Goal: Transaction & Acquisition: Purchase product/service

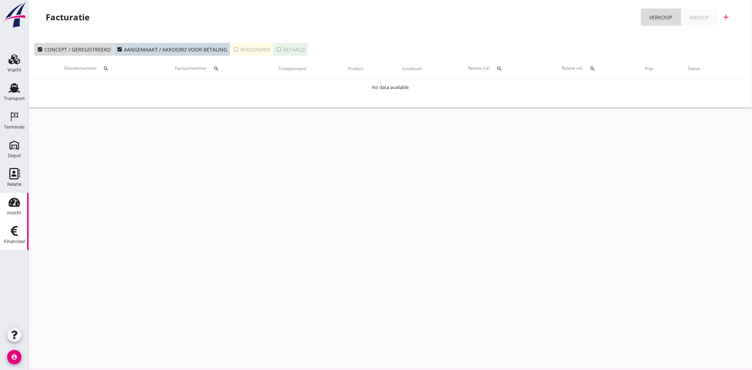
click at [12, 201] on icon "Inzicht" at bounding box center [14, 201] width 11 height 11
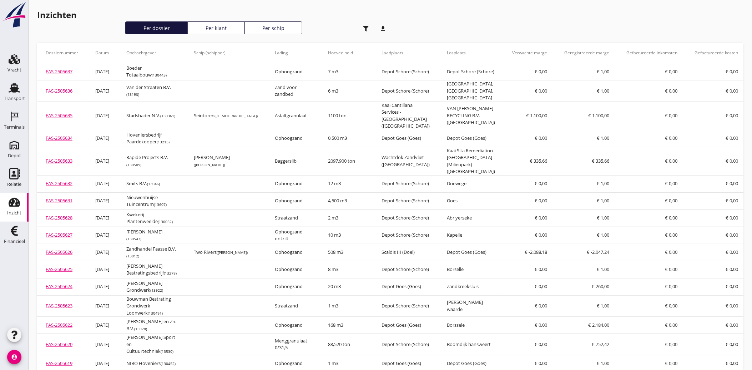
click at [367, 27] on use "button" at bounding box center [365, 28] width 5 height 5
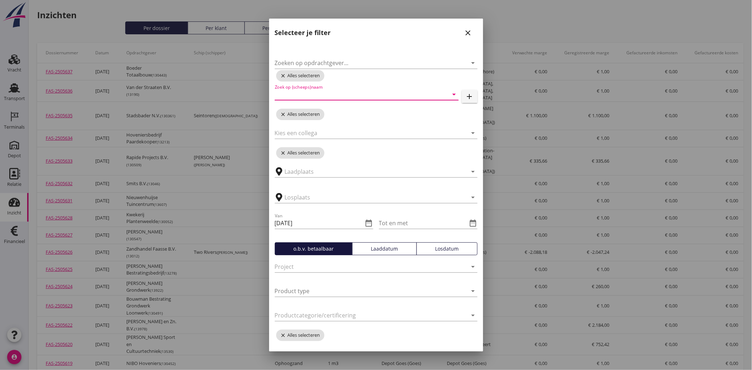
click at [315, 92] on input "Zoek op (scheeps)naam" at bounding box center [357, 94] width 164 height 11
type input "amigo"
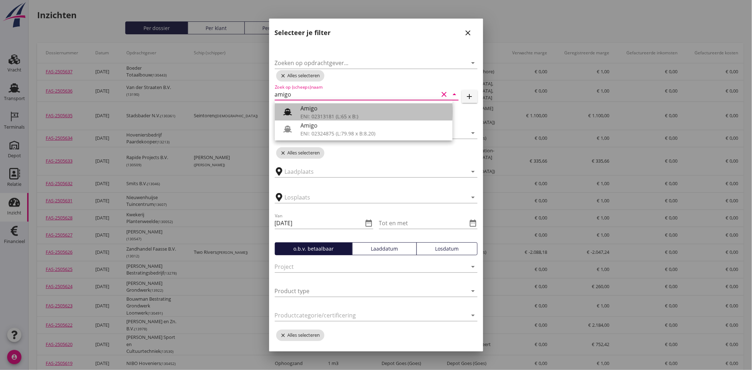
click at [316, 106] on div "Amigo" at bounding box center [374, 108] width 146 height 9
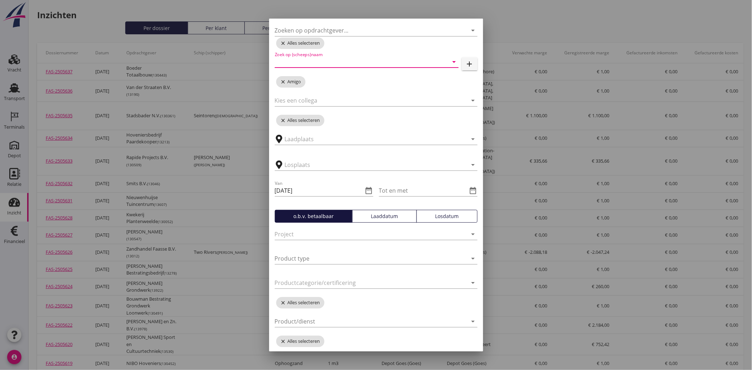
scroll to position [80, 0]
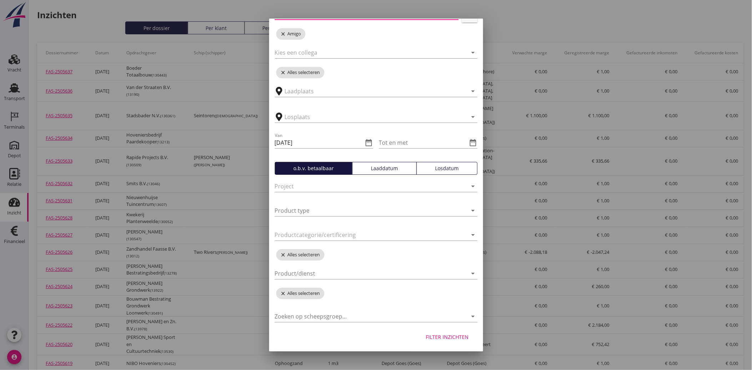
click at [447, 334] on div "Filter inzichten" at bounding box center [447, 336] width 43 height 7
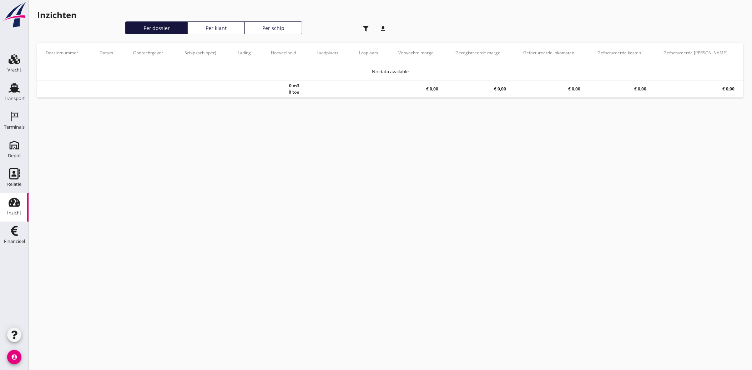
click at [363, 27] on icon "button" at bounding box center [365, 28] width 5 height 5
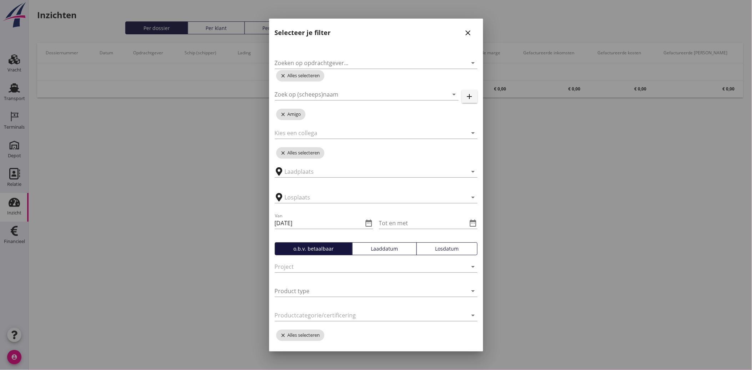
click at [438, 249] on div "Losdatum" at bounding box center [447, 248] width 55 height 7
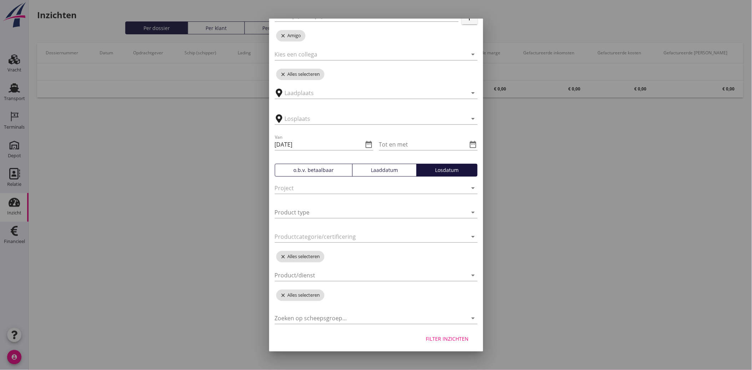
scroll to position [79, 0]
click at [445, 341] on button "Filter inzichten" at bounding box center [448, 337] width 54 height 13
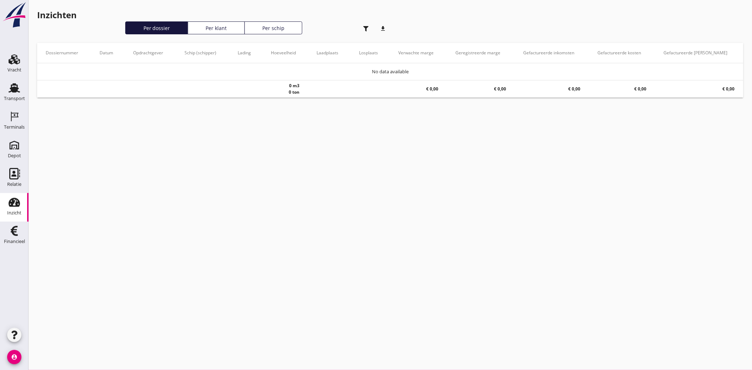
click at [365, 22] on div "button" at bounding box center [366, 28] width 14 height 14
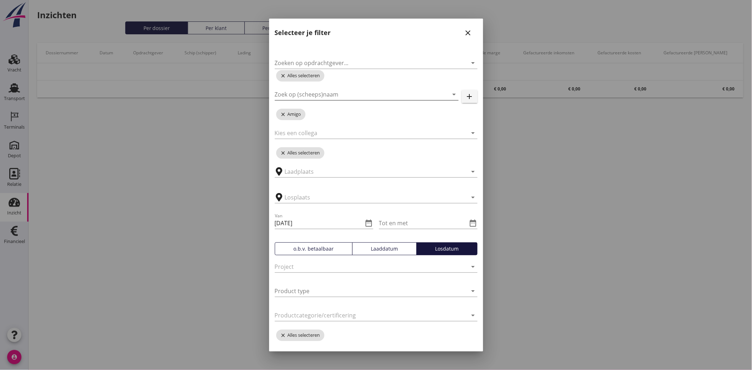
click at [450, 93] on icon "arrow_drop_down" at bounding box center [454, 94] width 9 height 9
click at [366, 221] on icon "date_range" at bounding box center [369, 223] width 9 height 9
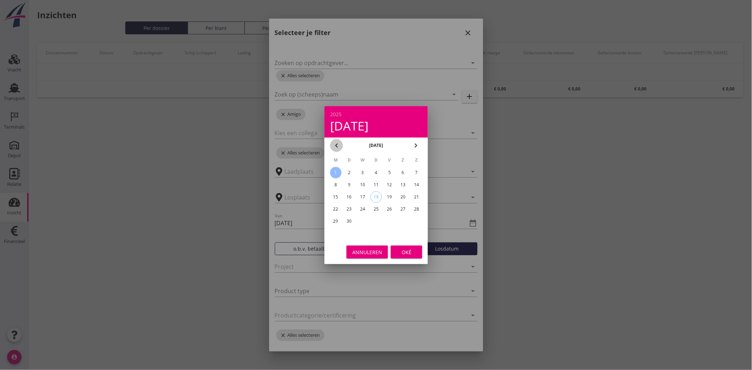
click at [336, 143] on icon "chevron_left" at bounding box center [336, 145] width 9 height 9
click at [391, 174] on div "1" at bounding box center [389, 172] width 11 height 11
type input "[DATE]"
click at [410, 250] on div "Oké" at bounding box center [407, 251] width 20 height 7
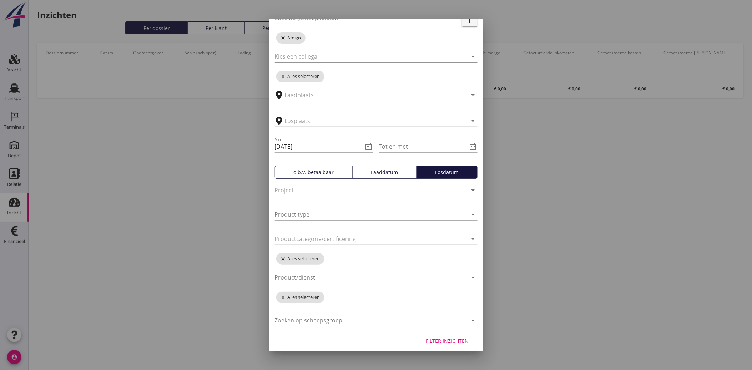
scroll to position [80, 0]
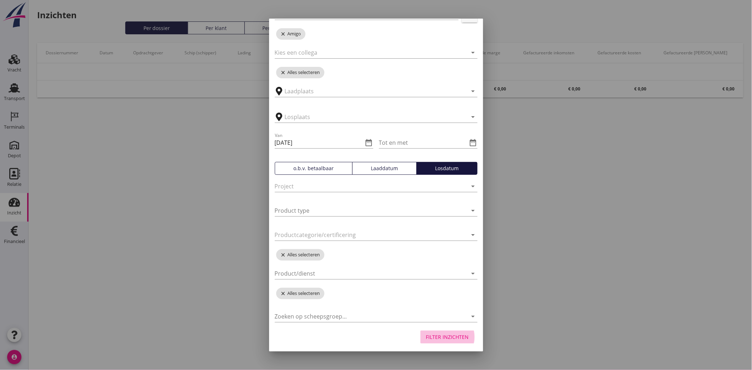
click at [438, 330] on button "Filter inzichten" at bounding box center [448, 336] width 54 height 13
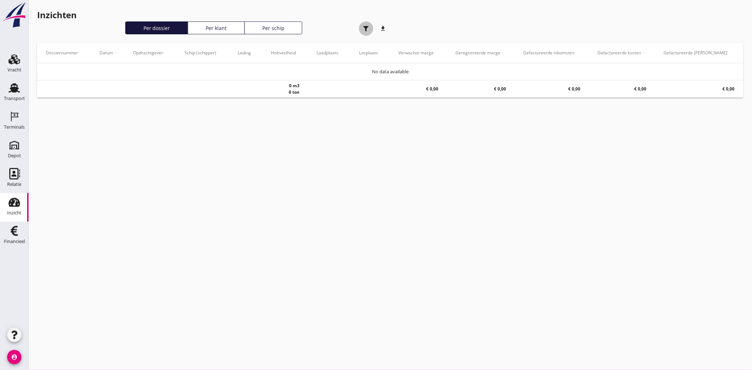
click at [362, 28] on div "button" at bounding box center [366, 28] width 14 height 14
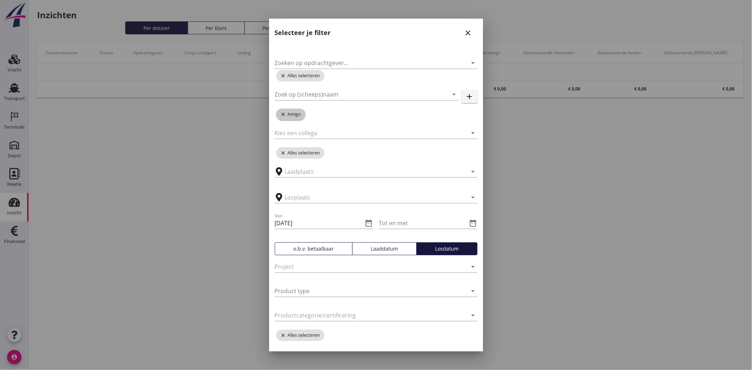
click at [284, 112] on icon "close" at bounding box center [284, 114] width 7 height 6
click at [327, 60] on input "Zoeken op opdrachtgever..." at bounding box center [366, 62] width 183 height 11
type input "nieuwp"
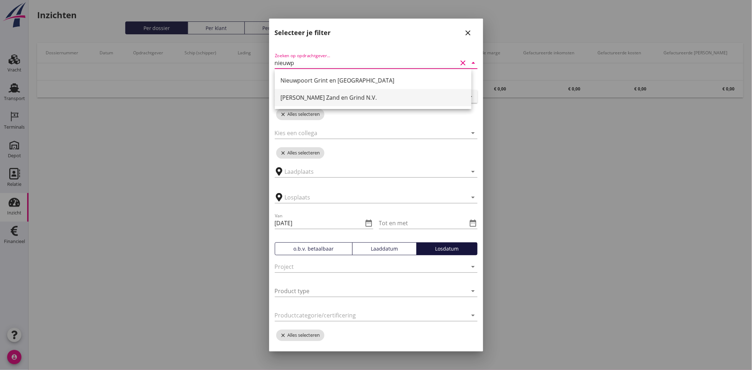
click at [318, 94] on div "[PERSON_NAME] Zand en Grind N.V." at bounding box center [373, 97] width 185 height 9
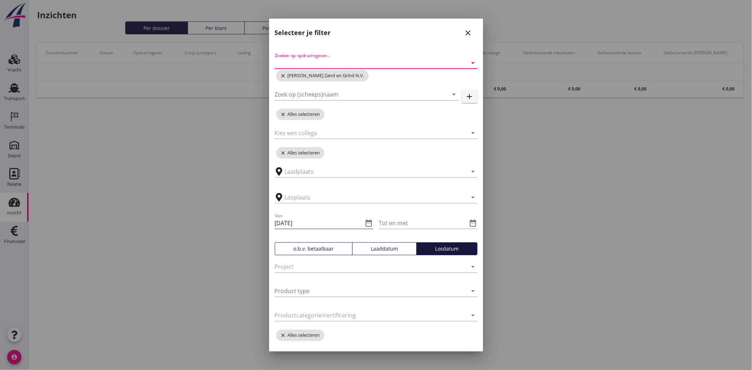
click at [368, 226] on icon "date_range" at bounding box center [369, 223] width 9 height 9
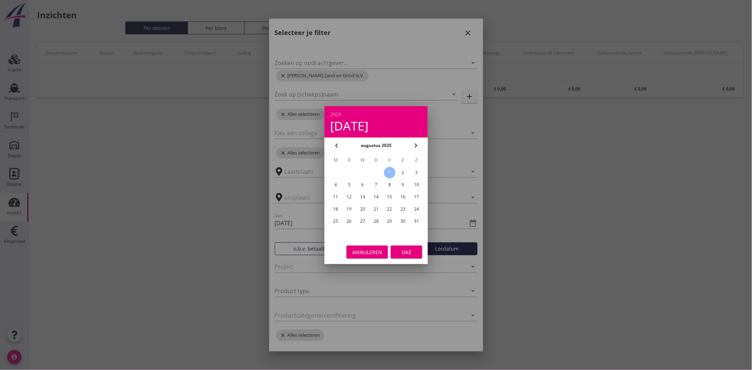
click at [416, 147] on icon "chevron_right" at bounding box center [416, 145] width 9 height 9
click at [339, 167] on div "1" at bounding box center [335, 172] width 11 height 11
type input "[DATE]"
click at [407, 247] on button "Oké" at bounding box center [406, 251] width 31 height 13
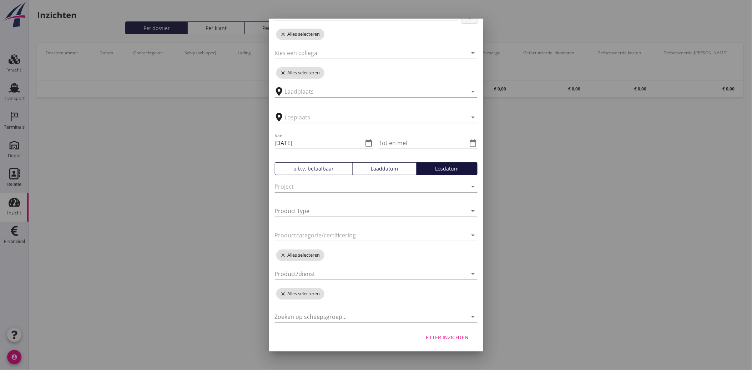
scroll to position [80, 0]
click at [433, 332] on button "Filter inzichten" at bounding box center [448, 336] width 54 height 13
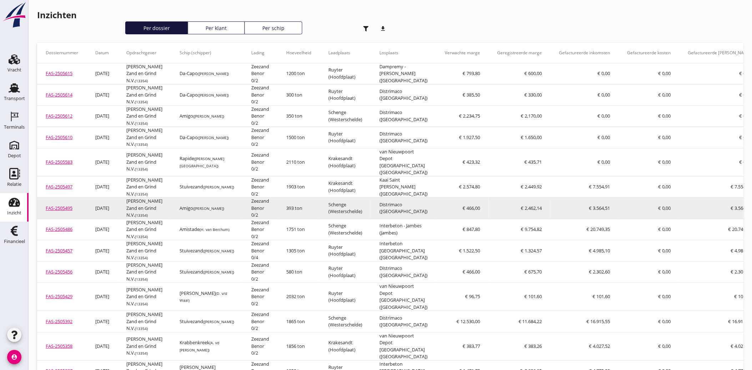
scroll to position [35, 0]
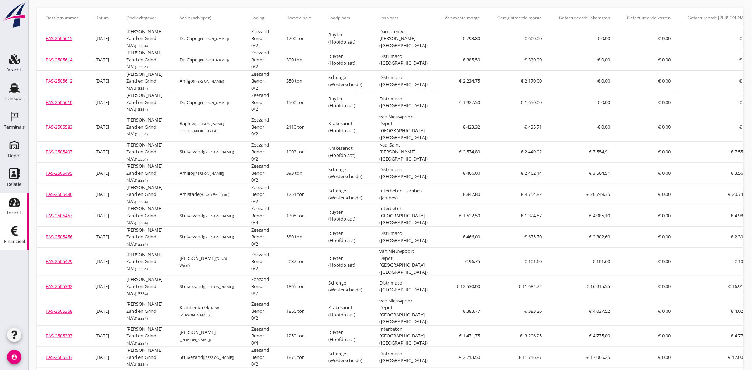
click at [17, 227] on use at bounding box center [14, 231] width 7 height 10
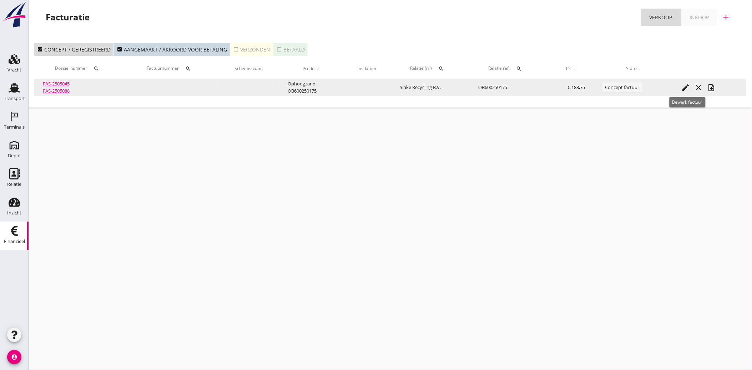
click at [686, 88] on icon "edit" at bounding box center [686, 87] width 9 height 9
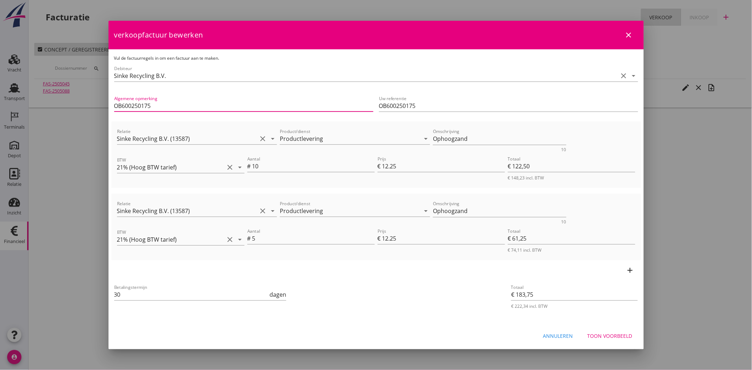
drag, startPoint x: 160, startPoint y: 104, endPoint x: 106, endPoint y: 107, distance: 53.7
click at [106, 107] on div "21% (Hoog BTW tarief) 9% (Laag BTW tarief) 0% (BTW vrij) 0% (BTW verlegd) Produ…" at bounding box center [376, 185] width 752 height 370
click at [341, 308] on div "Betalingstermijn 30 dagen" at bounding box center [288, 294] width 350 height 27
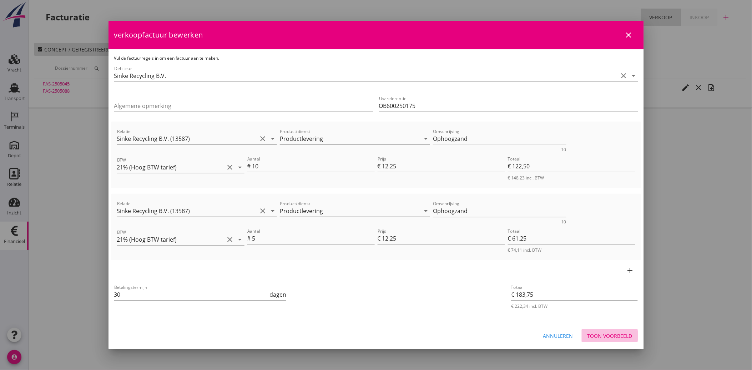
click at [612, 333] on div "Toon voorbeeld" at bounding box center [610, 335] width 45 height 7
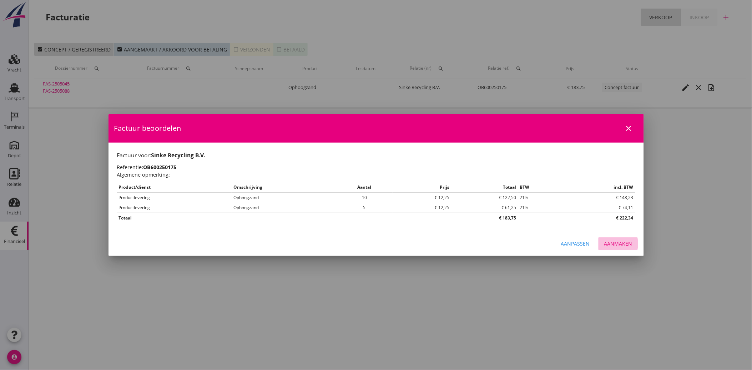
click at [612, 240] on div "Aanmaken" at bounding box center [619, 243] width 28 height 7
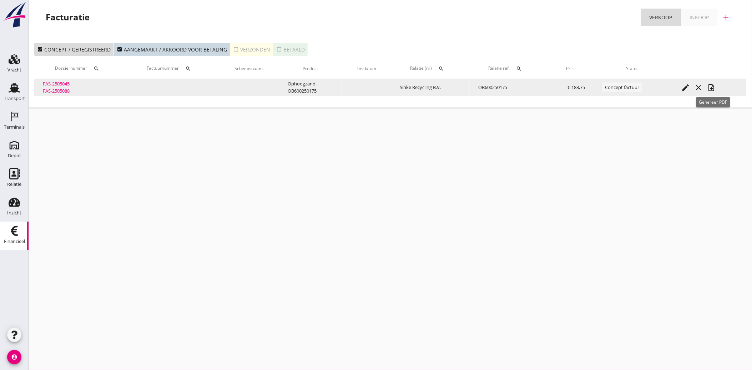
click at [713, 89] on icon "note_add" at bounding box center [712, 87] width 9 height 9
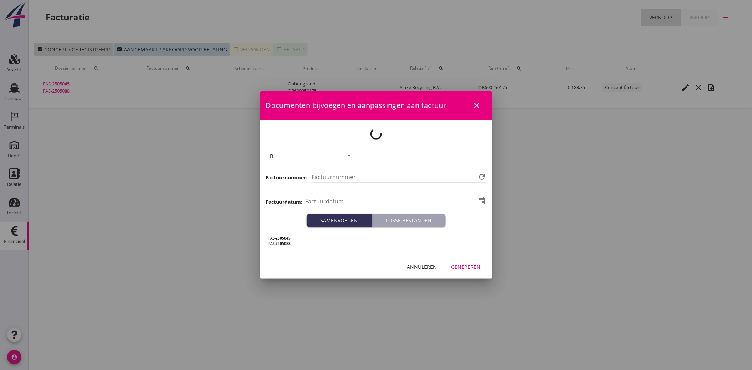
type input "[DATE]"
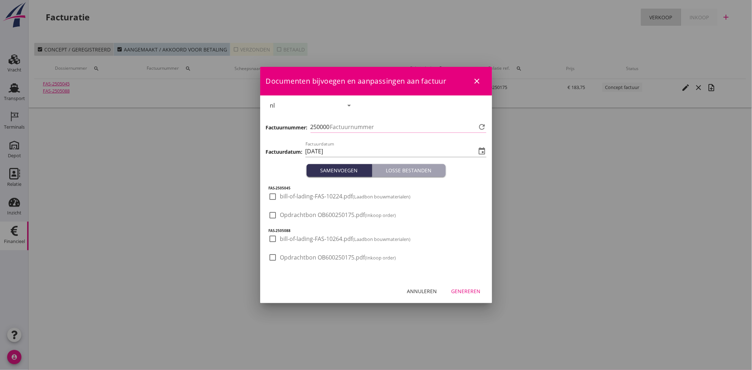
type input "3894"
click at [272, 262] on div at bounding box center [273, 257] width 12 height 12
checkbox input "true"
click at [468, 289] on div "Genereren" at bounding box center [466, 290] width 29 height 7
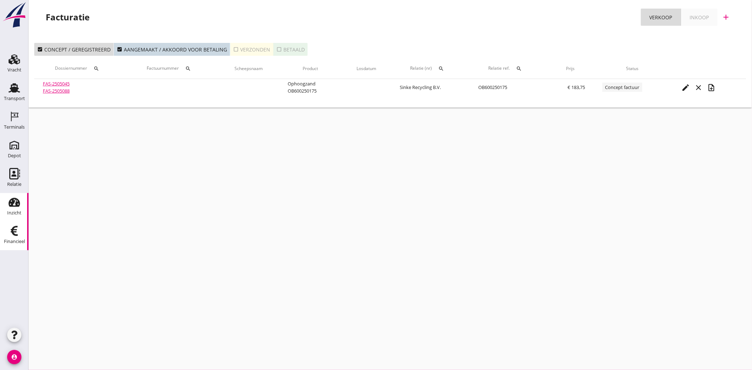
drag, startPoint x: 15, startPoint y: 96, endPoint x: 6, endPoint y: 206, distance: 110.7
click at [15, 96] on div "Transport" at bounding box center [14, 98] width 21 height 5
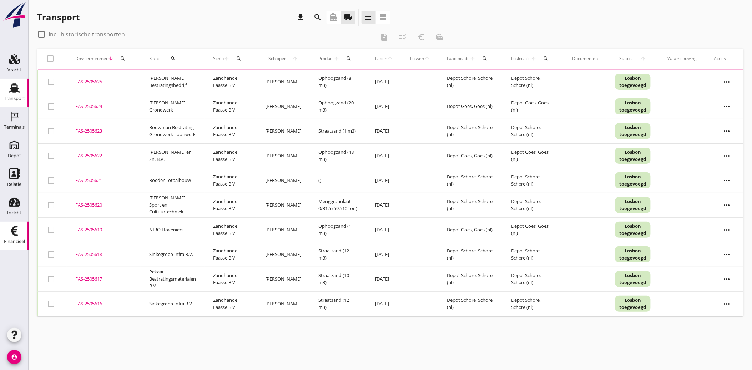
click at [11, 232] on use at bounding box center [14, 231] width 7 height 10
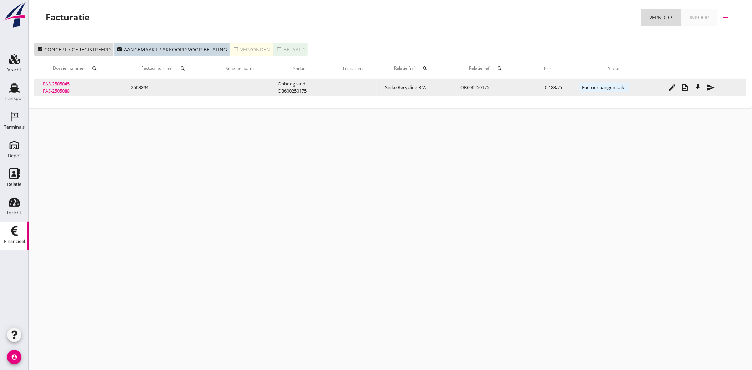
click at [699, 85] on icon "file_download" at bounding box center [698, 87] width 9 height 9
click at [714, 87] on icon "send" at bounding box center [711, 87] width 9 height 9
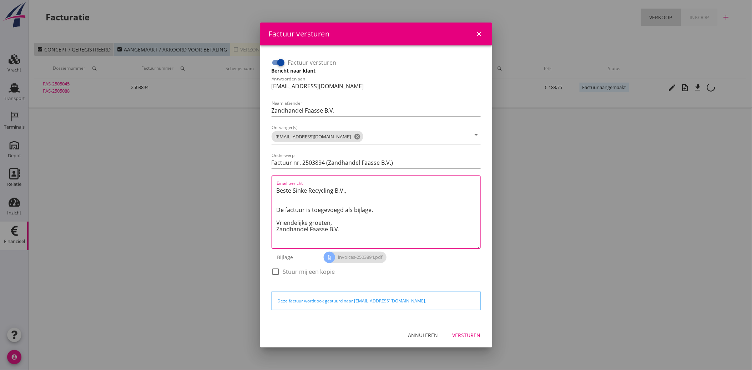
drag, startPoint x: 343, startPoint y: 229, endPoint x: 267, endPoint y: 187, distance: 86.9
click at [267, 187] on div "Factuur versturen Bericht naar klant Antwoorden aan [EMAIL_ADDRESS][DOMAIN_NAME…" at bounding box center [376, 184] width 221 height 266
paste textarea "Geachte heer/mevrouw, Hierbij zenden wij u onze factuur i.v.m. de door ons aan …"
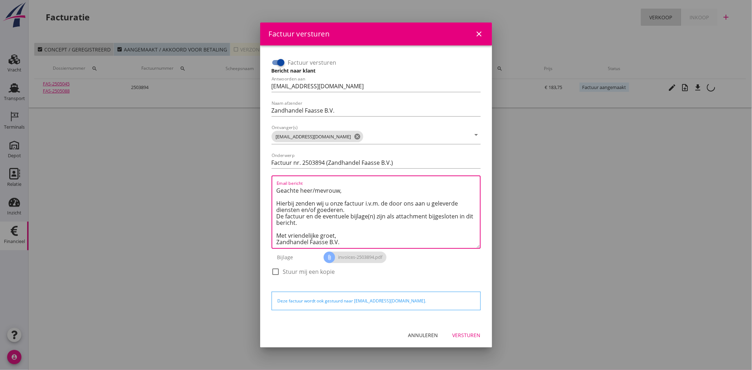
type textarea "Geachte heer/mevrouw, Hierbij zenden wij u onze factuur i.v.m. de door ons aan …"
click at [473, 333] on div "Versturen" at bounding box center [467, 334] width 28 height 7
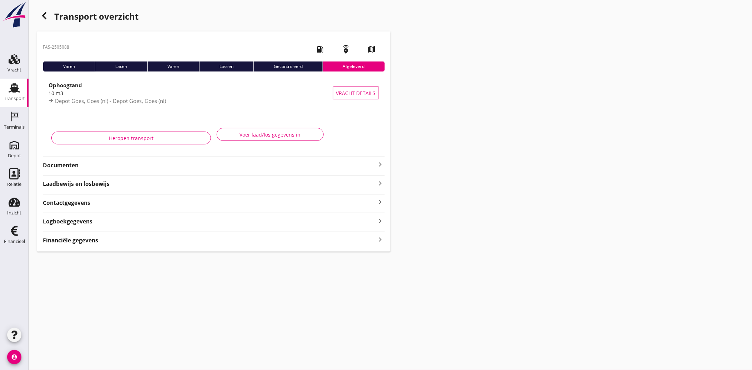
click at [61, 166] on strong "Documenten" at bounding box center [210, 165] width 334 height 8
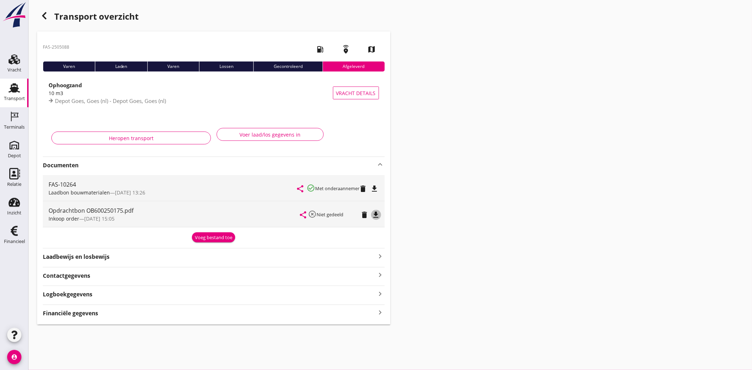
click at [376, 211] on icon "file_download" at bounding box center [376, 214] width 9 height 9
